Goal: Task Accomplishment & Management: Use online tool/utility

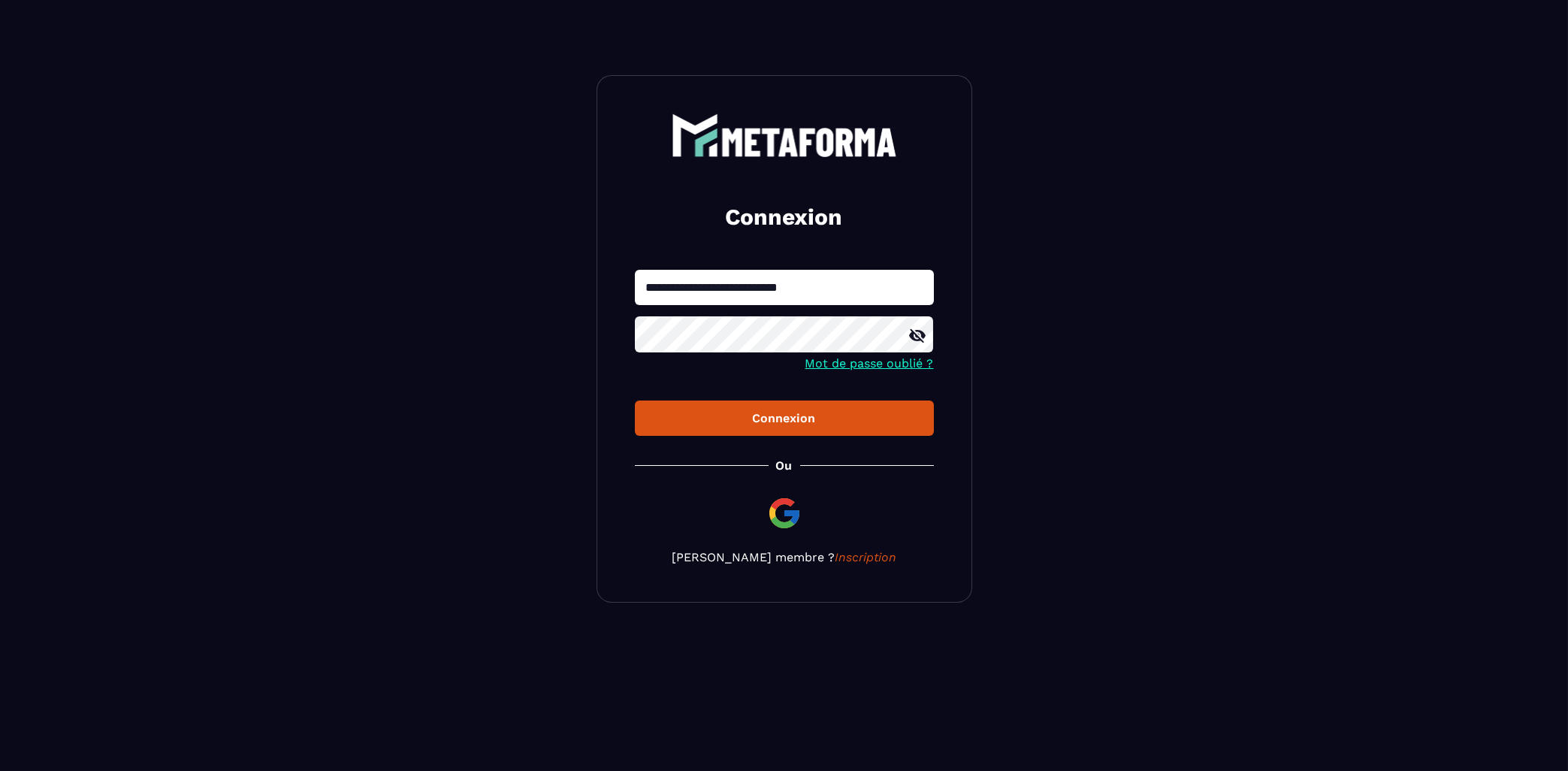
click at [655, 454] on div "**********" at bounding box center [784, 339] width 376 height 527
click at [828, 421] on div "Connexion" at bounding box center [784, 418] width 275 height 14
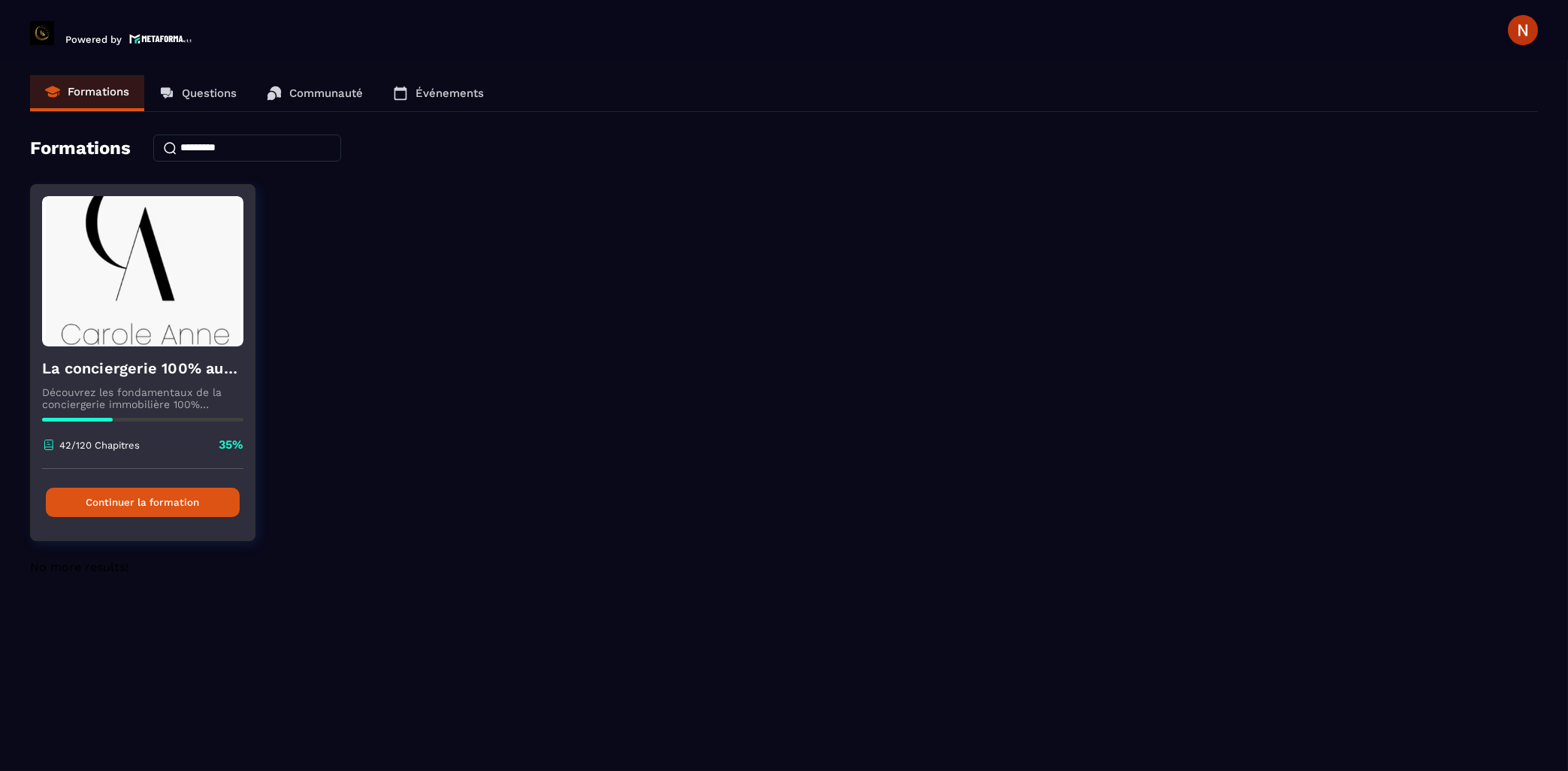
click at [167, 510] on button "Continuer la formation" at bounding box center [143, 502] width 194 height 29
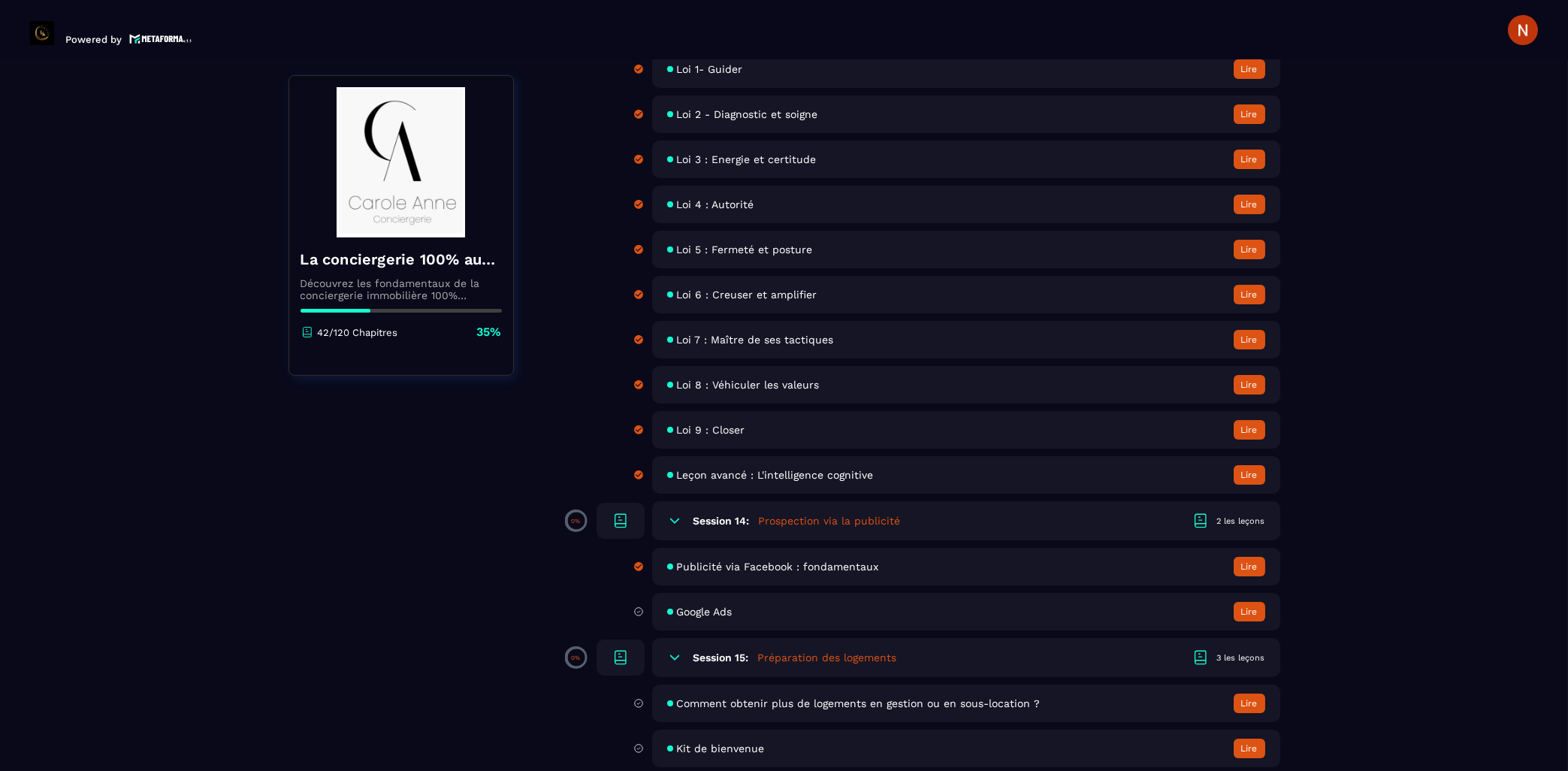
scroll to position [2174, 0]
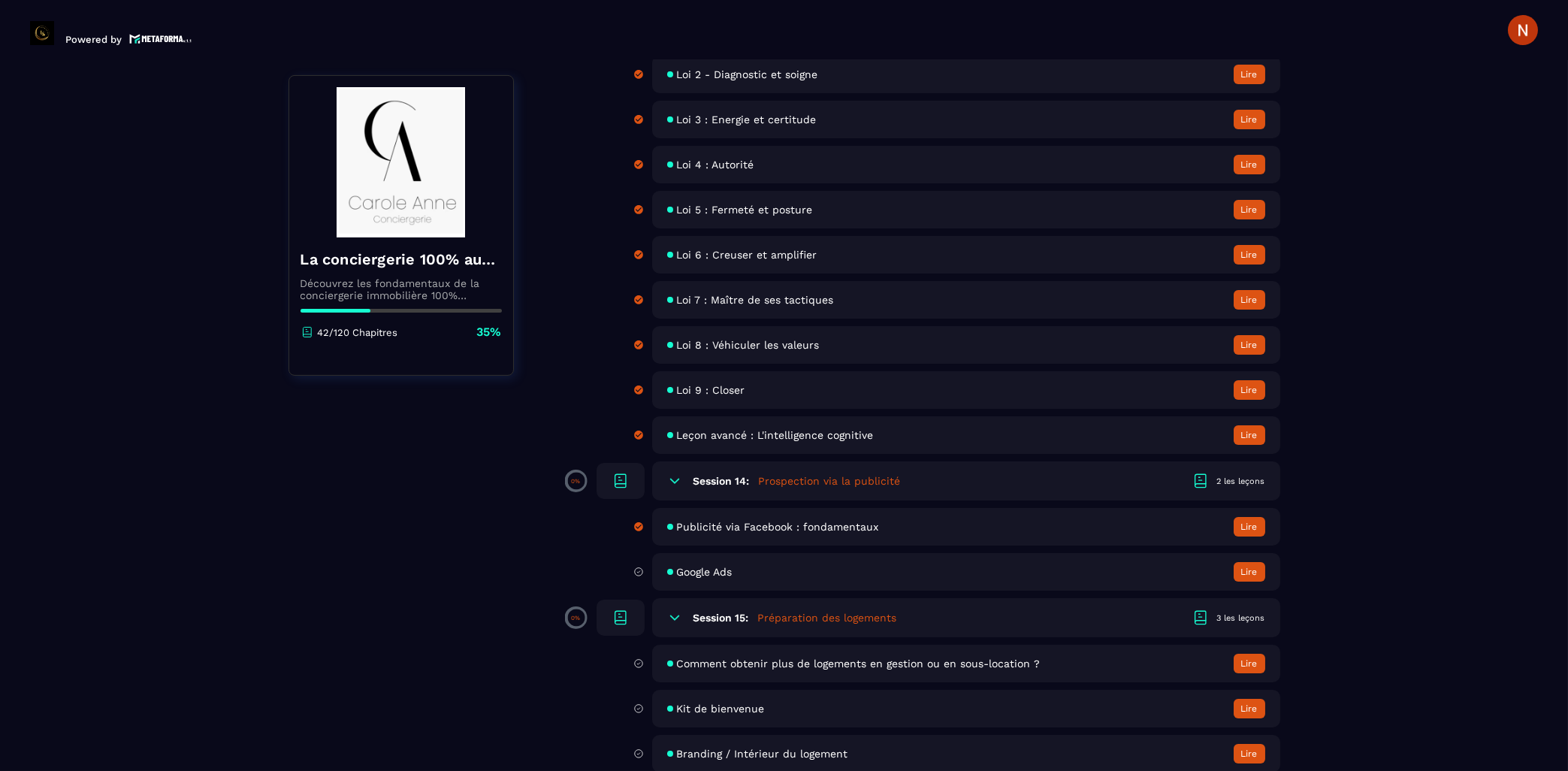
click at [1241, 582] on button "Lire" at bounding box center [1249, 571] width 32 height 20
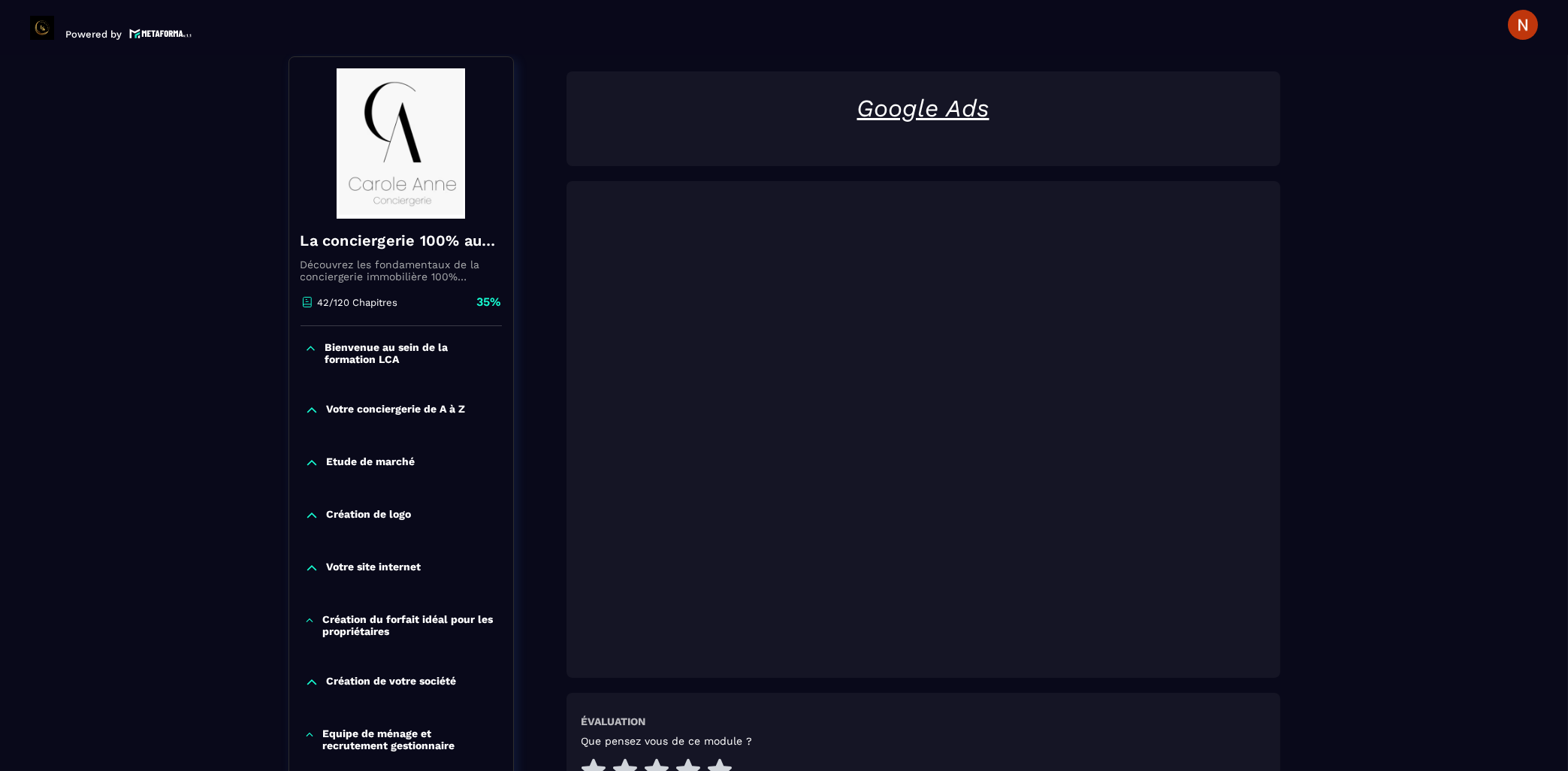
scroll to position [397, 0]
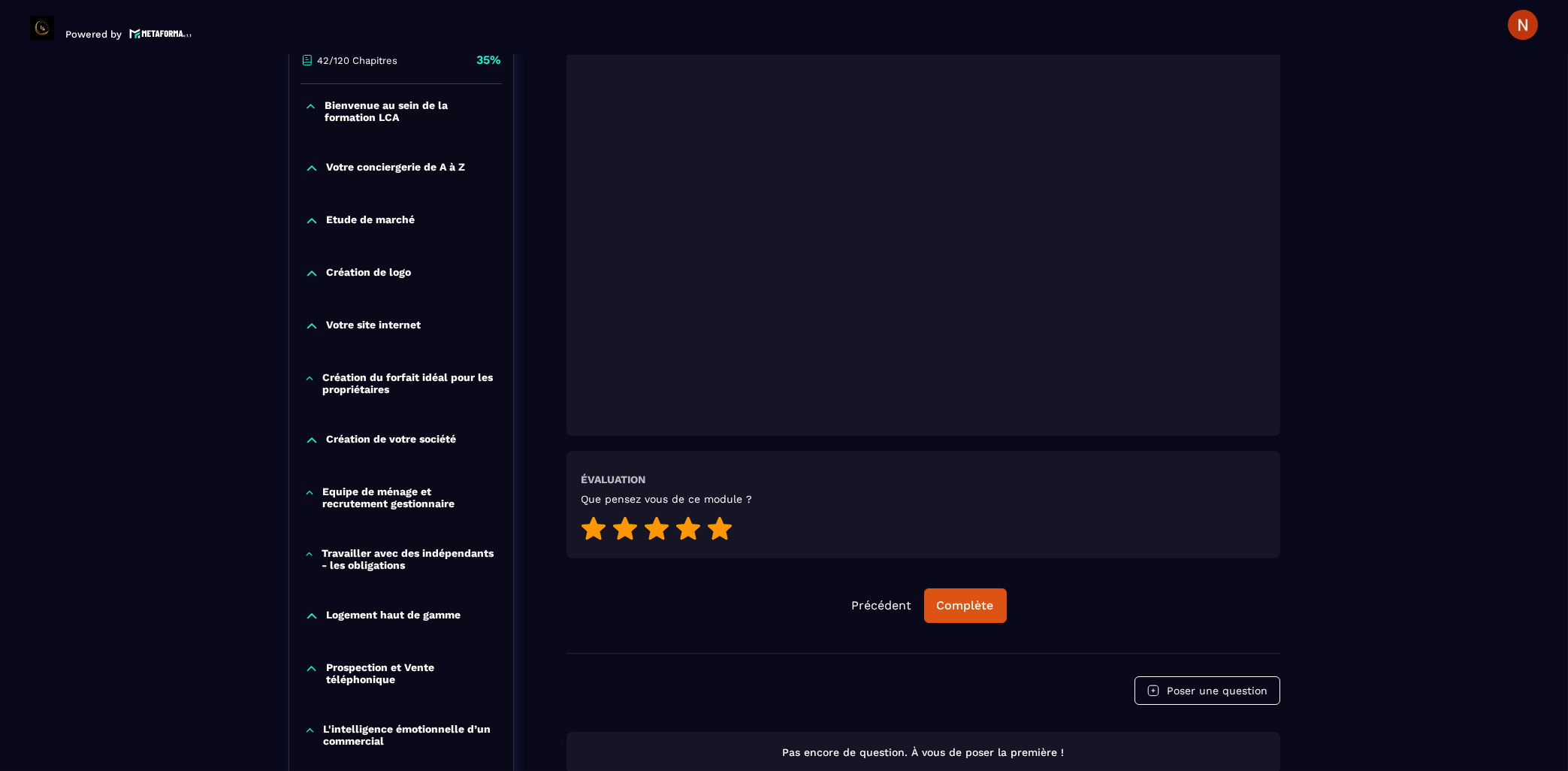
click at [714, 516] on icon at bounding box center [719, 527] width 24 height 23
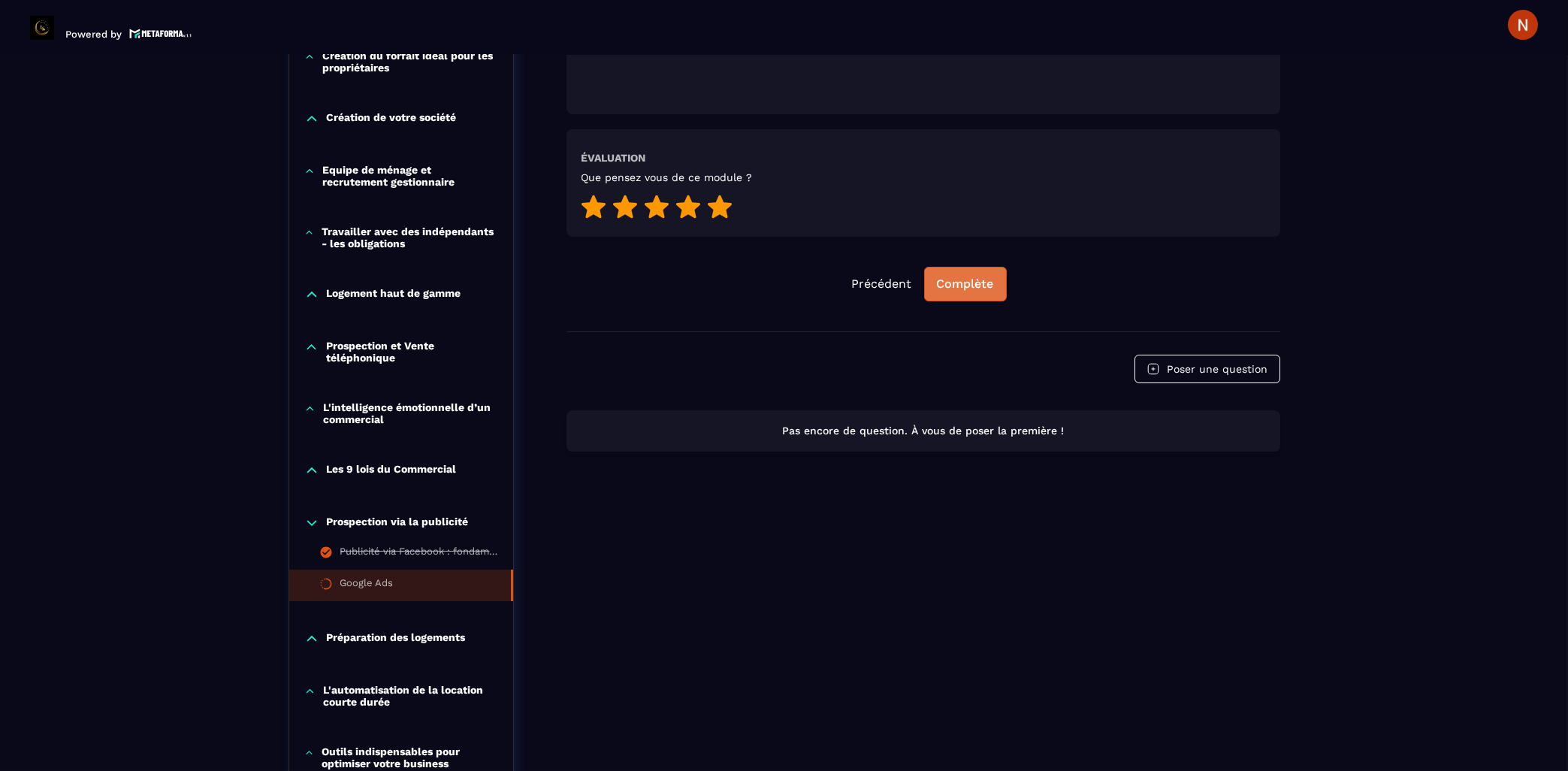
click at [985, 278] on button "Complète" at bounding box center [966, 284] width 83 height 34
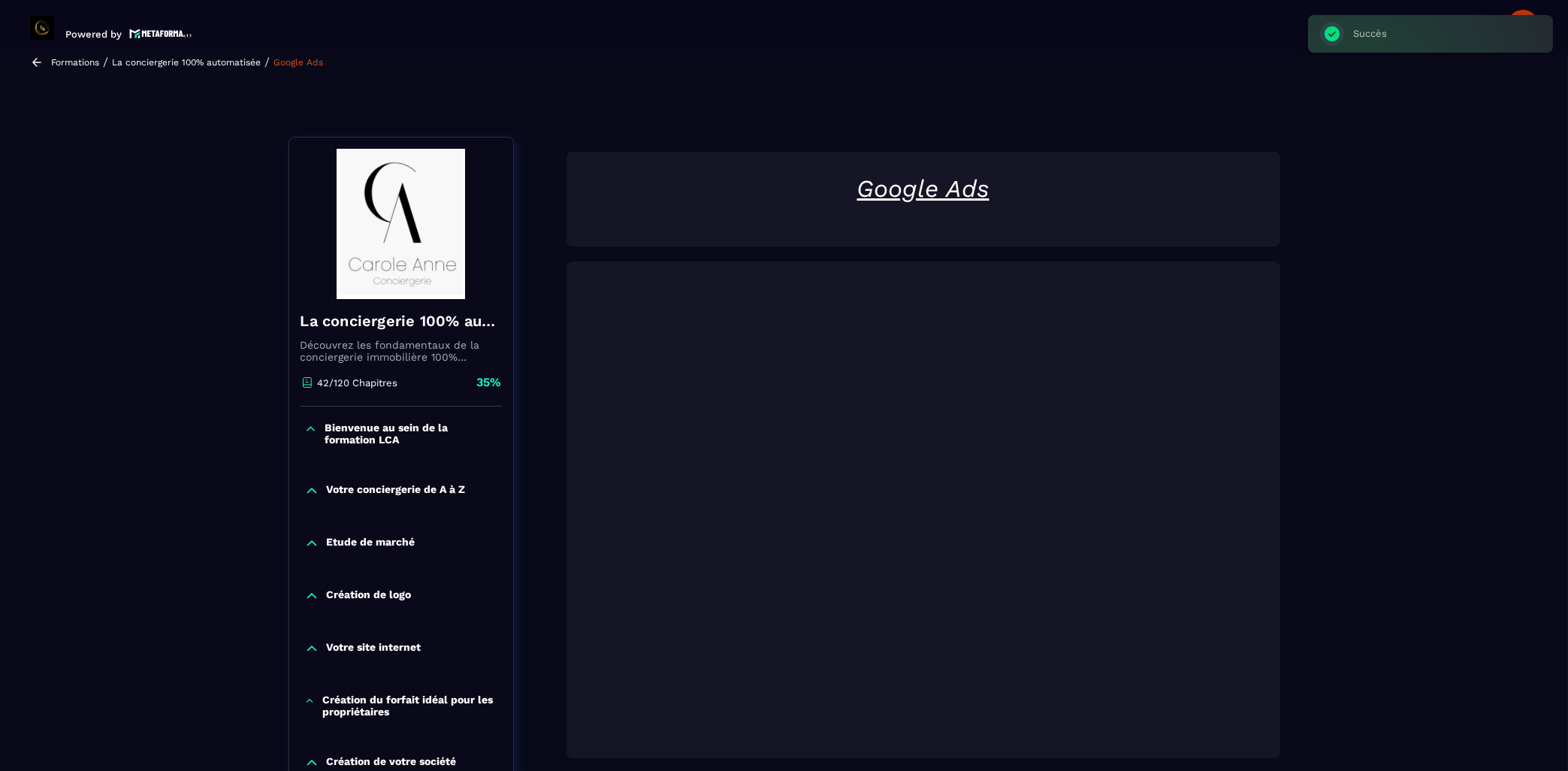
scroll to position [0, 0]
